Goal: Communication & Community: Answer question/provide support

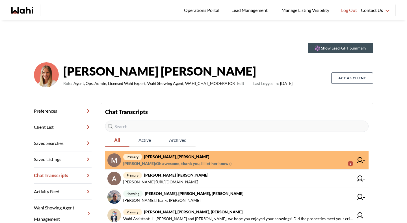
click at [204, 157] on span "primary [PERSON_NAME], [PERSON_NAME]" at bounding box center [238, 156] width 230 height 7
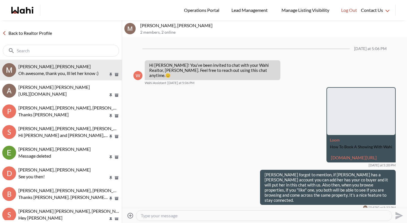
scroll to position [62, 0]
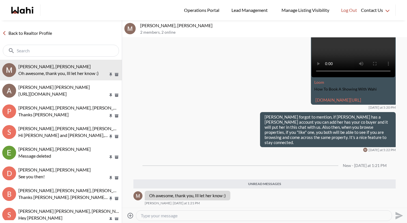
click at [44, 35] on link "Back to Realtor Profile" at bounding box center [27, 32] width 54 height 7
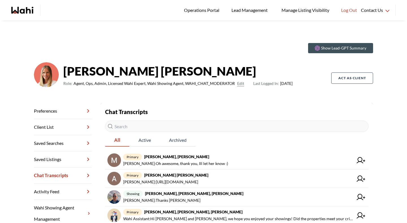
click at [163, 156] on strong "[PERSON_NAME], [PERSON_NAME]" at bounding box center [176, 156] width 65 height 5
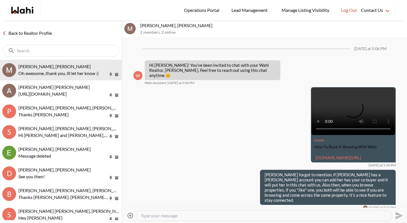
scroll to position [49, 0]
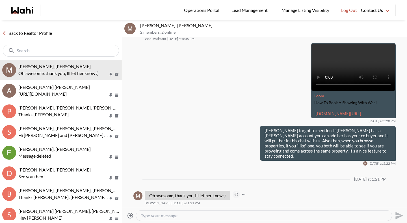
click at [236, 191] on button "Open Reaction Selector" at bounding box center [235, 193] width 7 height 7
click at [265, 181] on div "Select Reaction: Heart" at bounding box center [264, 182] width 5 height 5
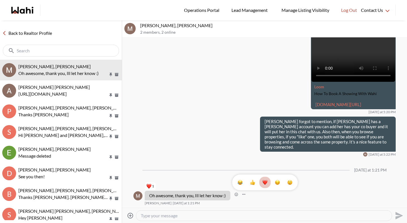
click at [38, 33] on link "Back to Realtor Profile" at bounding box center [27, 32] width 54 height 7
